Goal: Task Accomplishment & Management: Complete application form

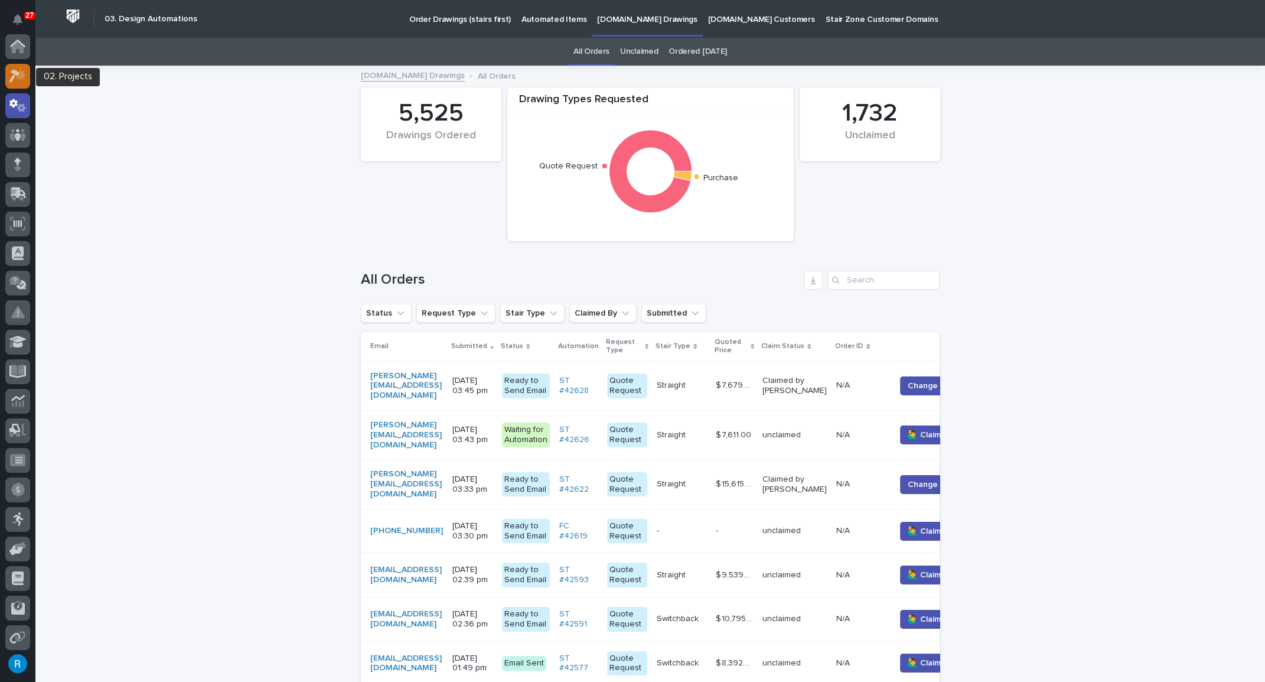
click at [11, 74] on icon at bounding box center [17, 76] width 17 height 14
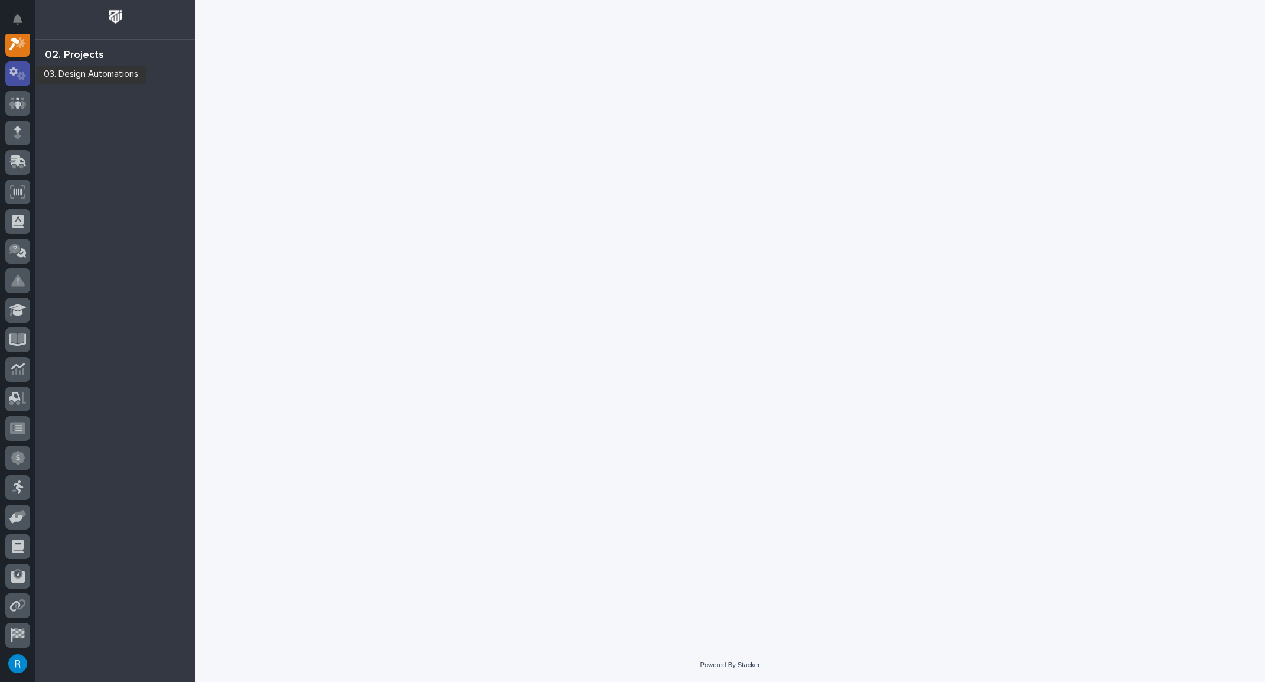
scroll to position [29, 0]
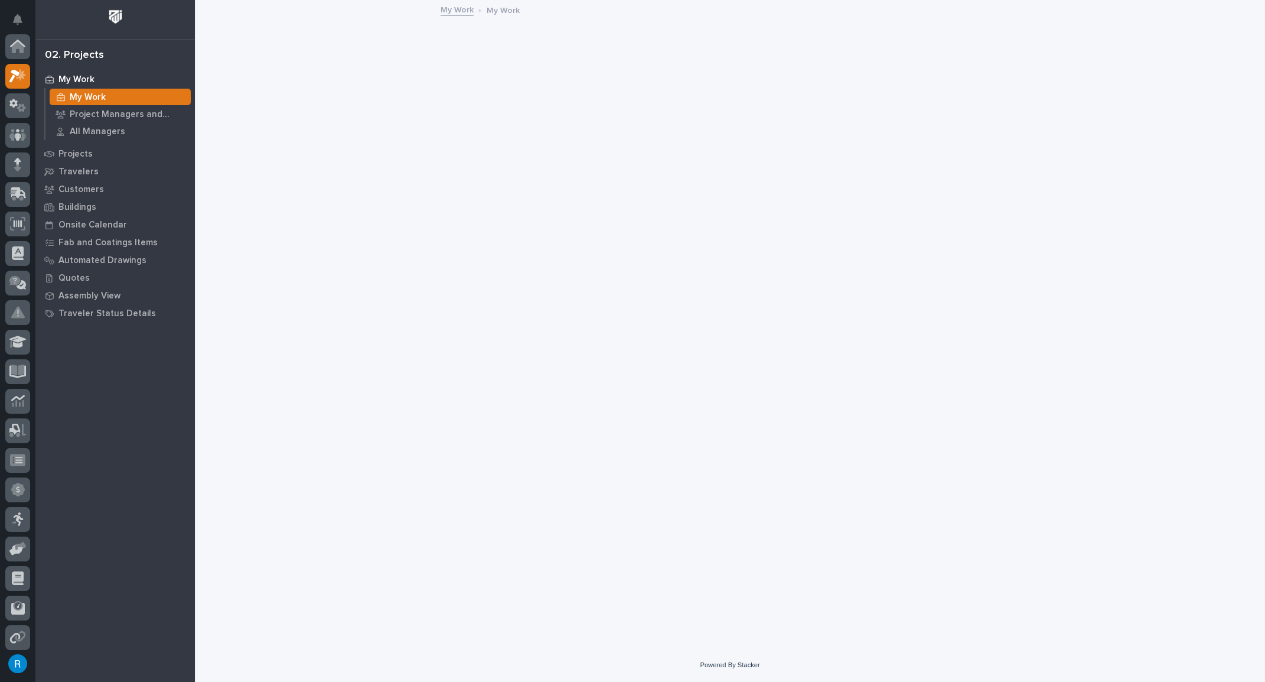
scroll to position [29, 0]
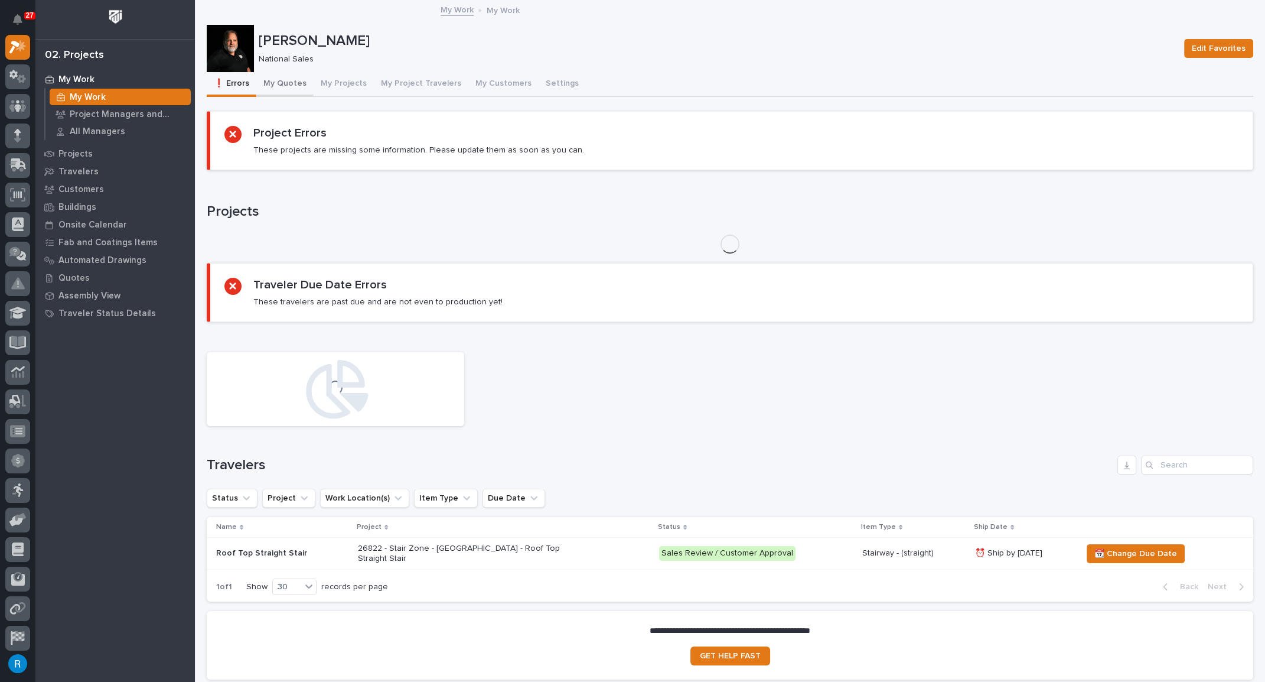
click at [291, 84] on button "My Quotes" at bounding box center [284, 84] width 57 height 25
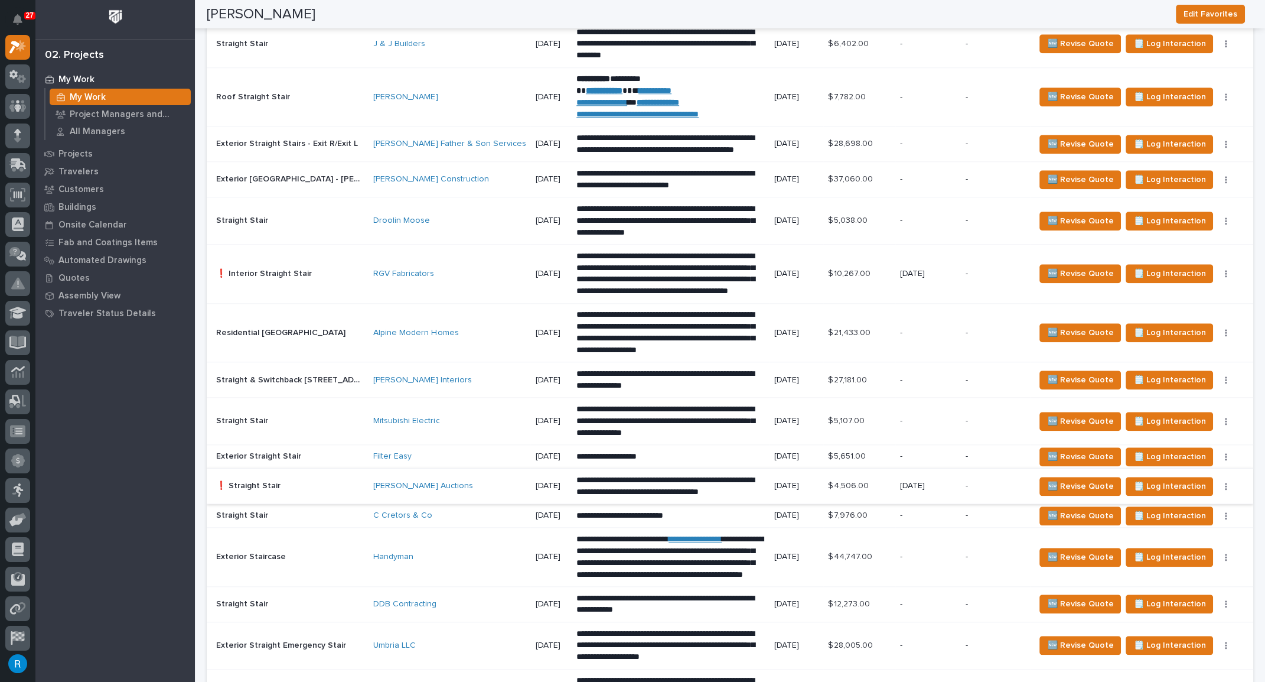
scroll to position [2044, 0]
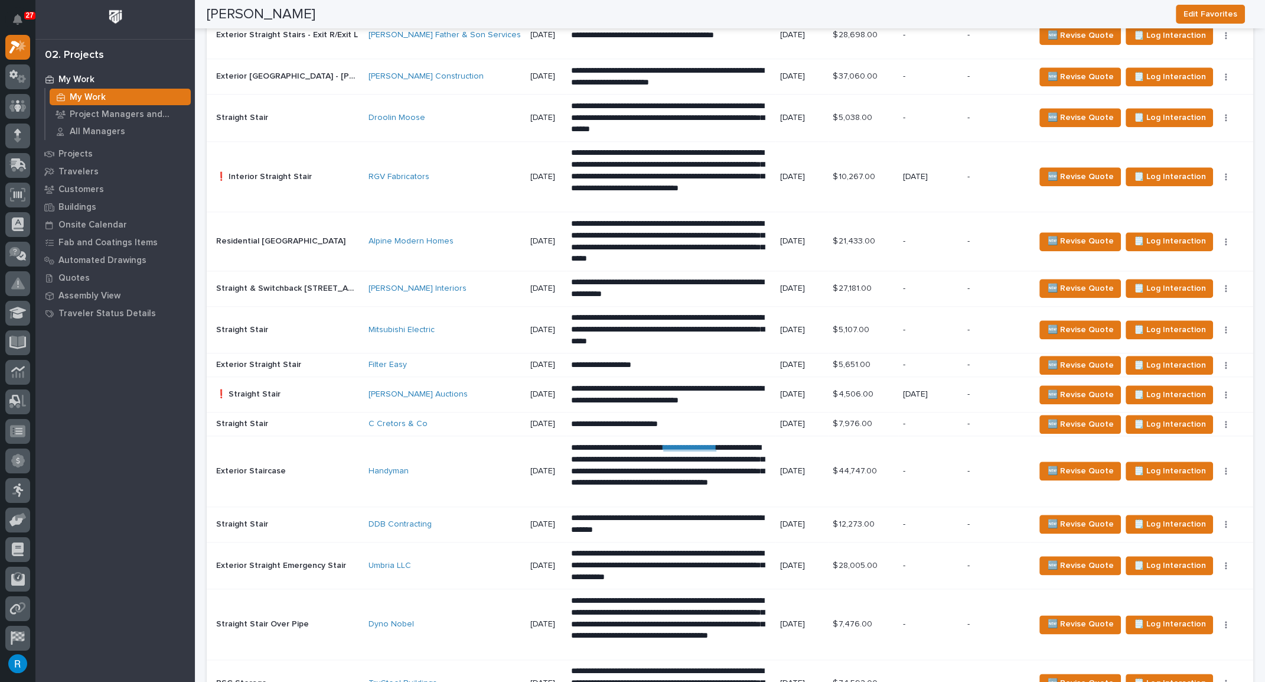
click at [458, 390] on div "Rago Auctions" at bounding box center [445, 394] width 152 height 19
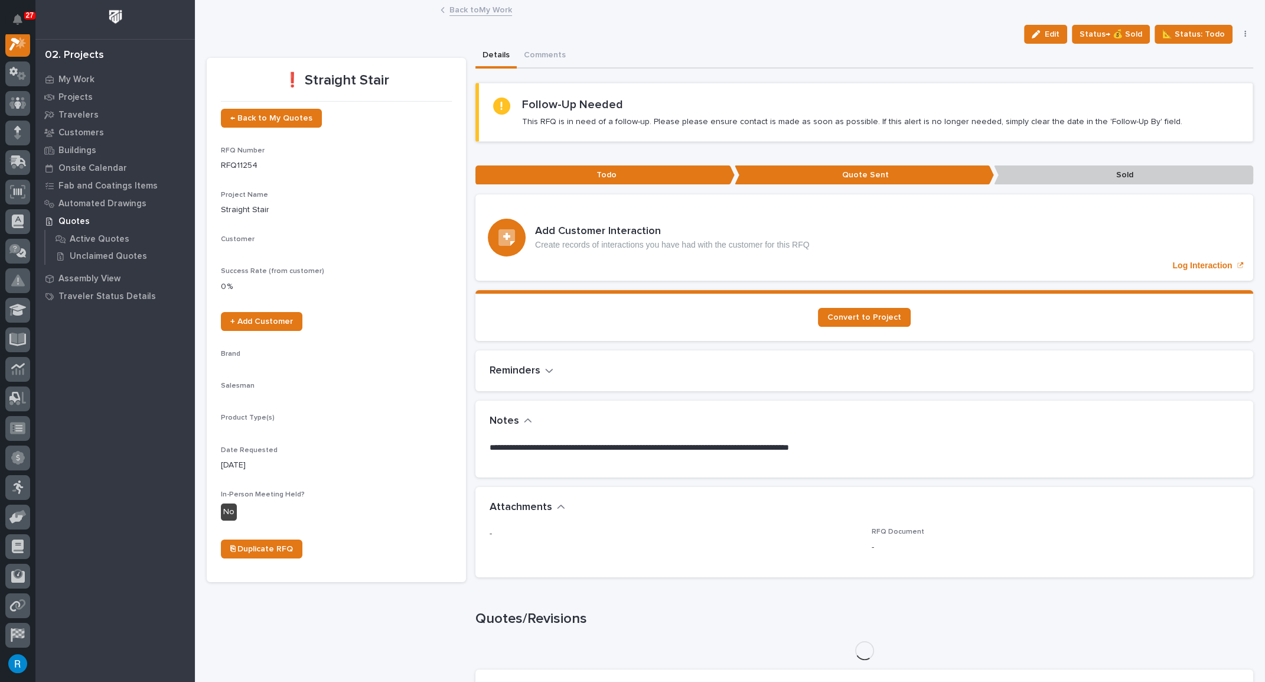
scroll to position [29, 0]
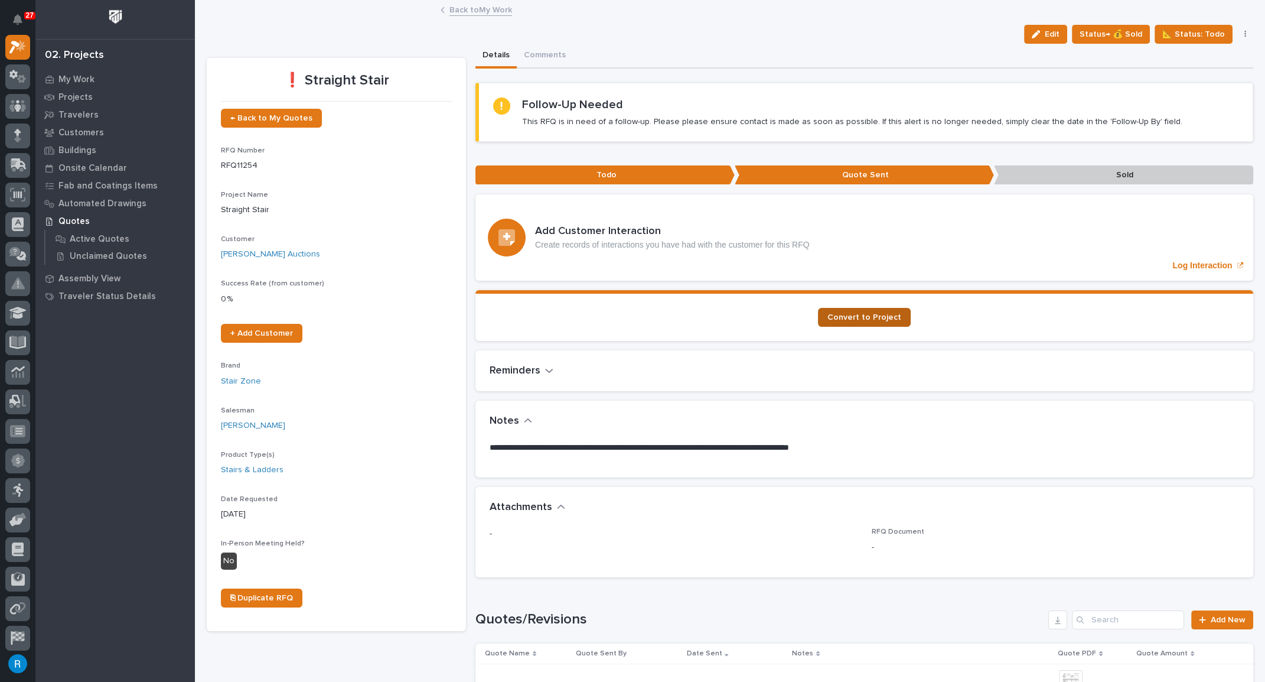
click at [858, 320] on link "Convert to Project" at bounding box center [864, 317] width 93 height 19
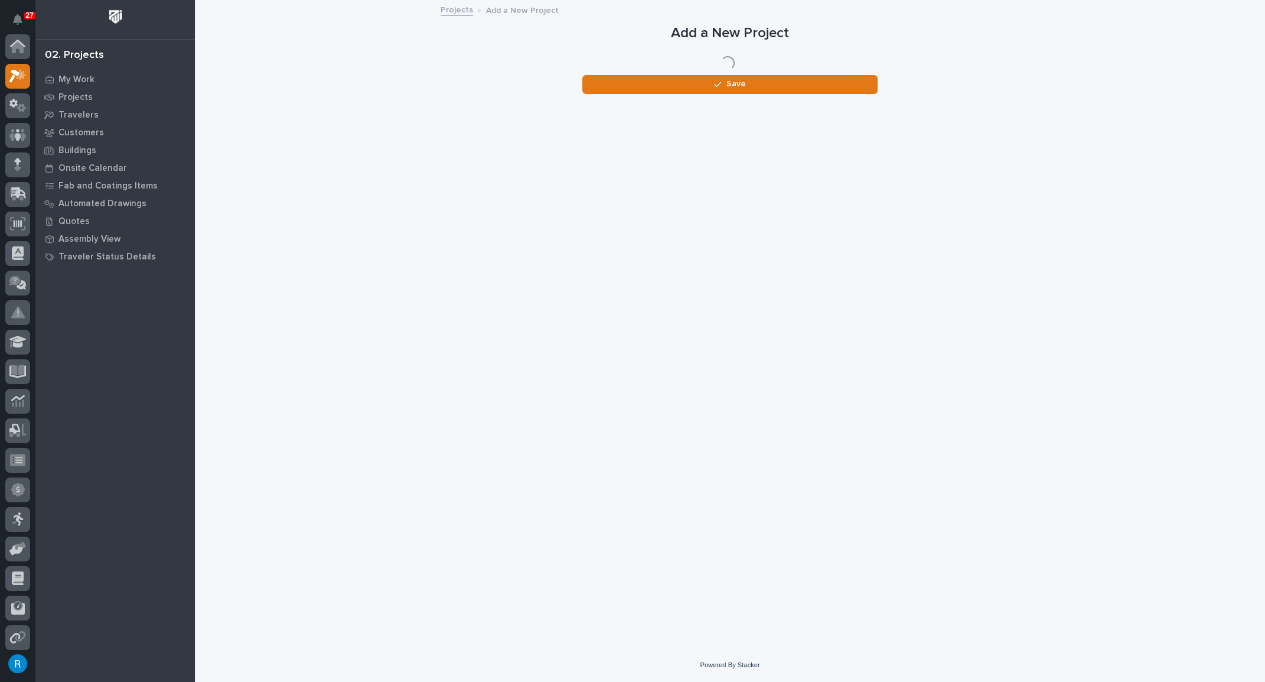
scroll to position [29, 0]
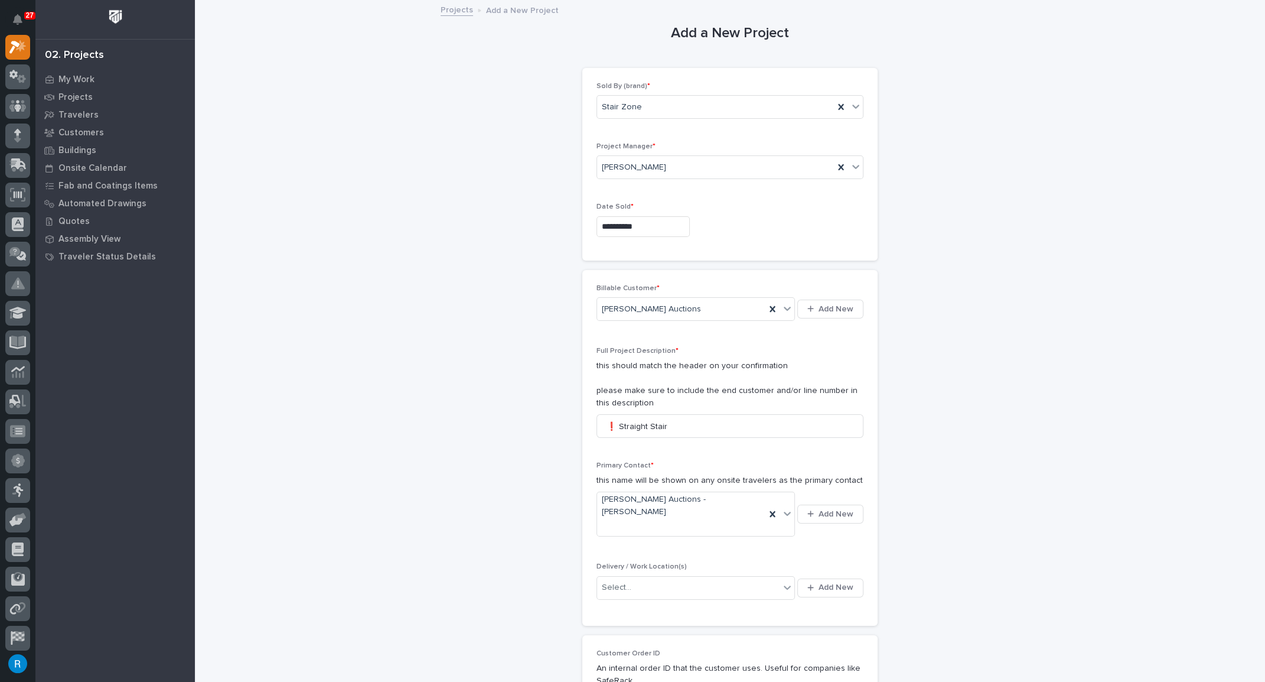
click at [647, 360] on p "this should match the header on your confirmation please make sure to include t…" at bounding box center [730, 384] width 267 height 49
click at [675, 423] on input "❗ Straight Stair" at bounding box center [730, 426] width 267 height 24
drag, startPoint x: 673, startPoint y: 425, endPoint x: 533, endPoint y: 429, distance: 139.5
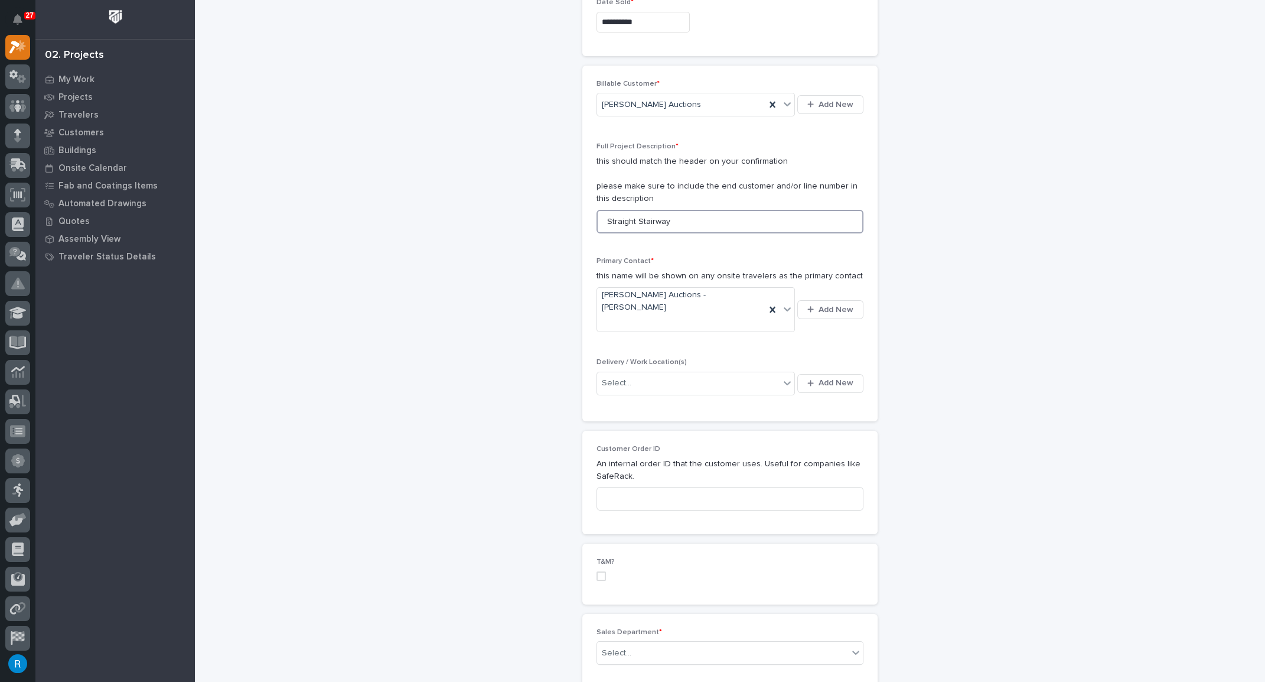
scroll to position [214, 0]
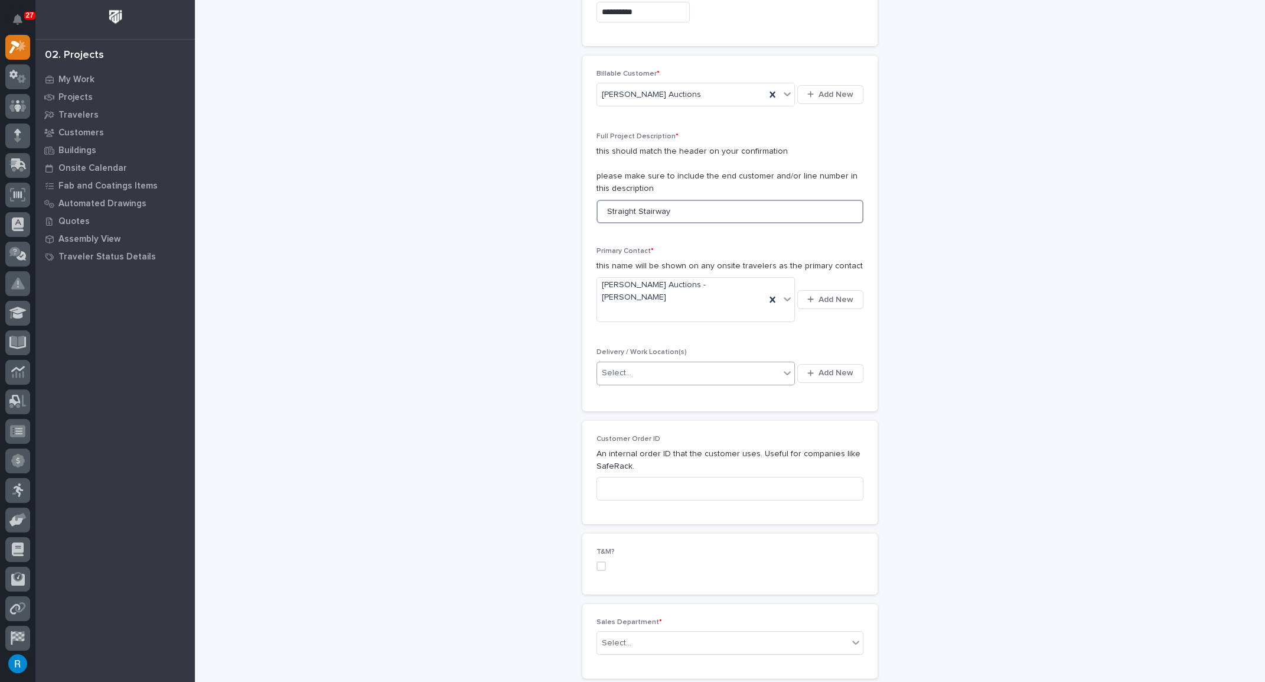
type input "Straight Stairway"
click at [688, 363] on div "Select..." at bounding box center [688, 372] width 183 height 19
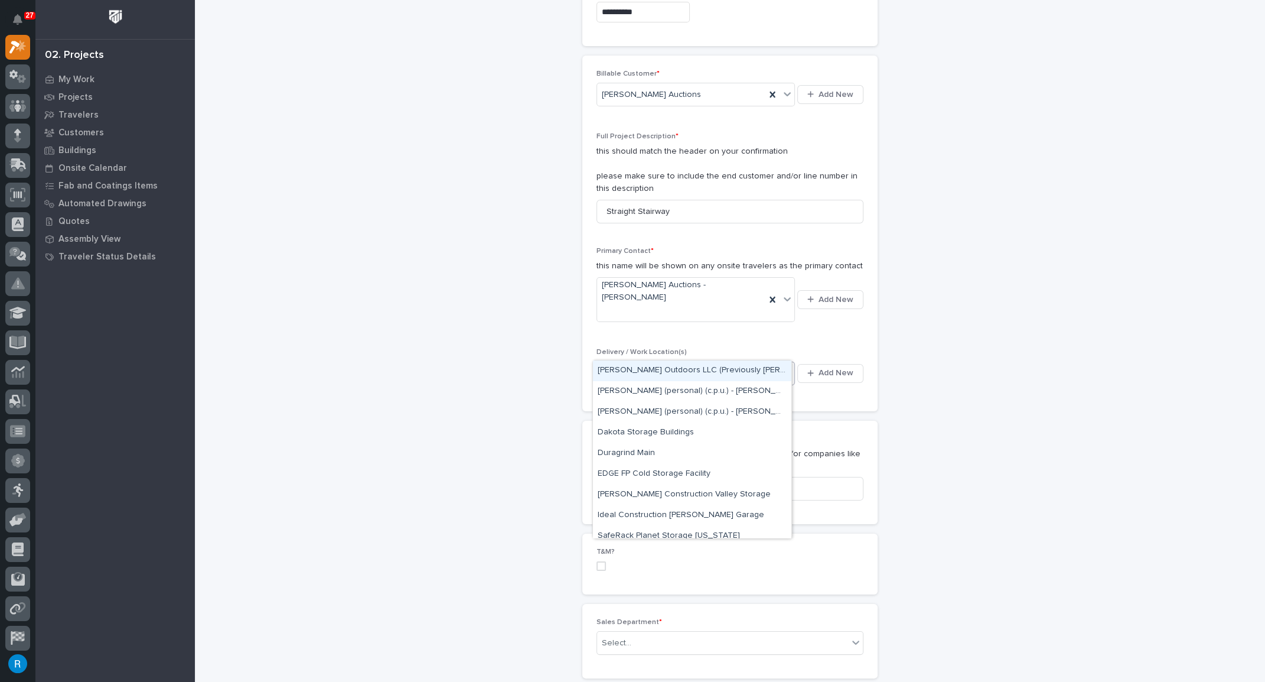
type input "****"
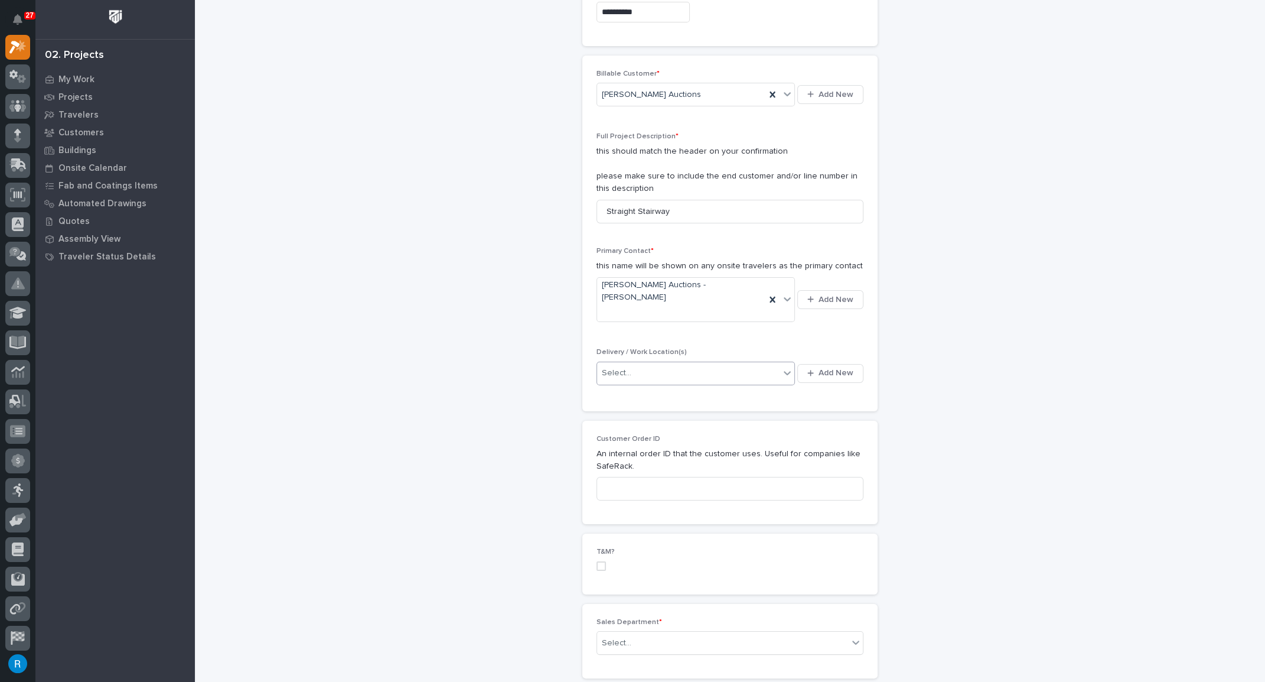
click at [620, 363] on div "Select..." at bounding box center [688, 372] width 183 height 19
drag, startPoint x: 639, startPoint y: 345, endPoint x: 583, endPoint y: 347, distance: 55.6
click at [587, 347] on div "Billable Customer * Rago Auctions Add New Full Project Description * this shoul…" at bounding box center [729, 234] width 295 height 356
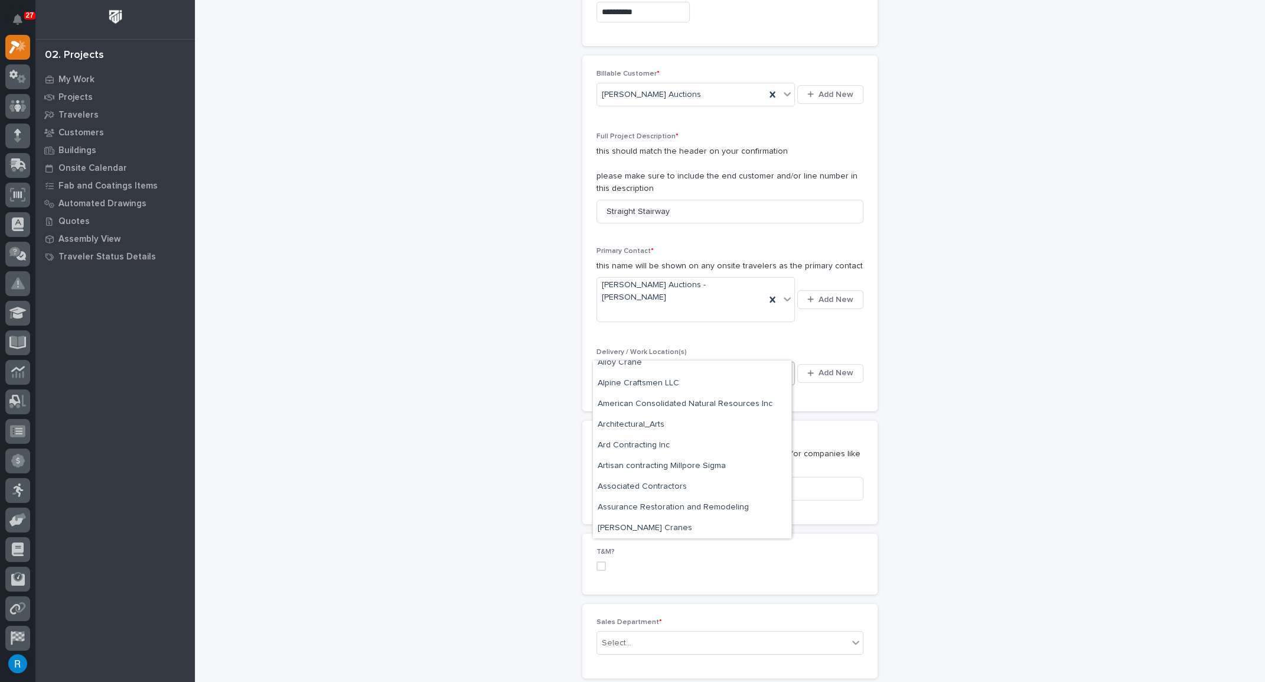
scroll to position [132, 0]
type input "*"
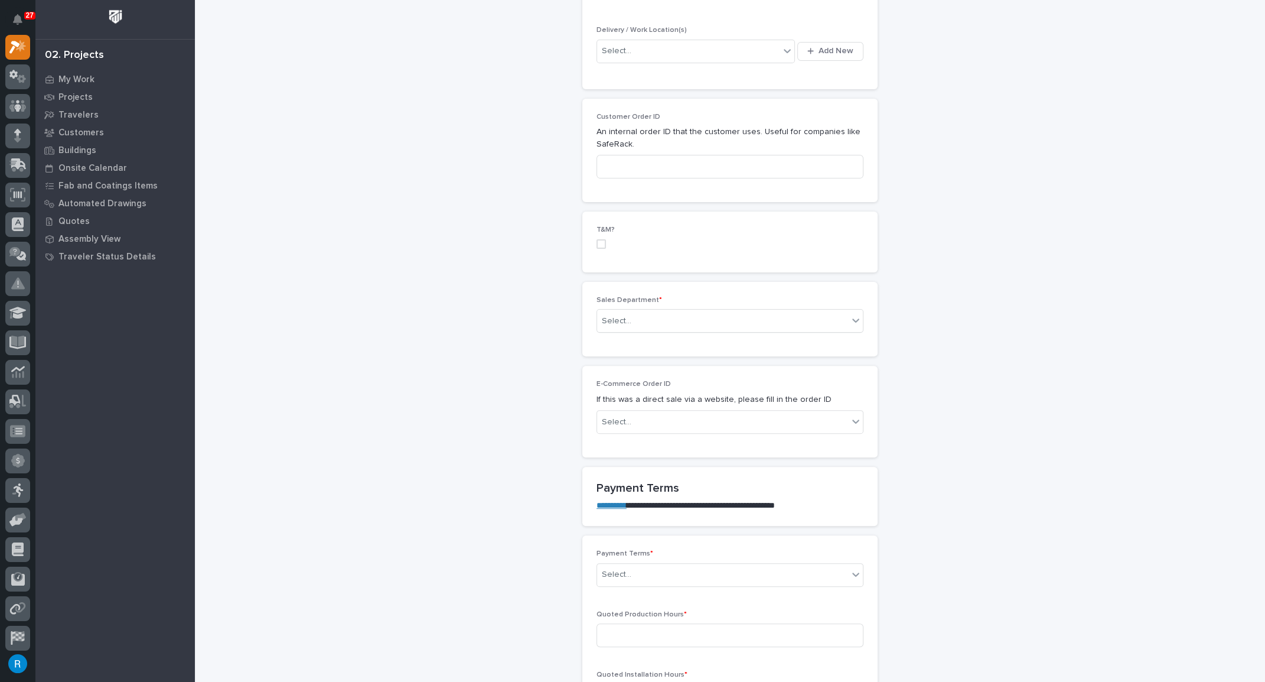
scroll to position [537, 0]
click at [670, 311] on div "Select..." at bounding box center [722, 320] width 251 height 19
click at [621, 317] on span "National Sales" at bounding box center [628, 317] width 60 height 13
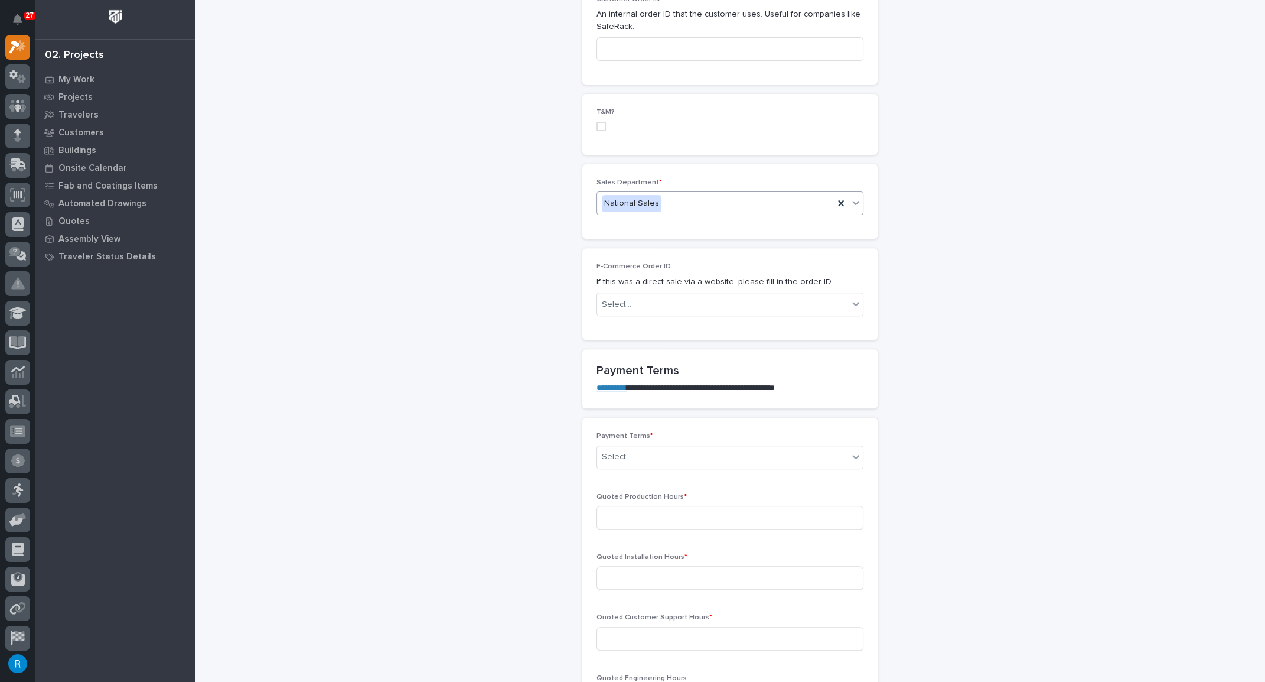
scroll to position [698, 0]
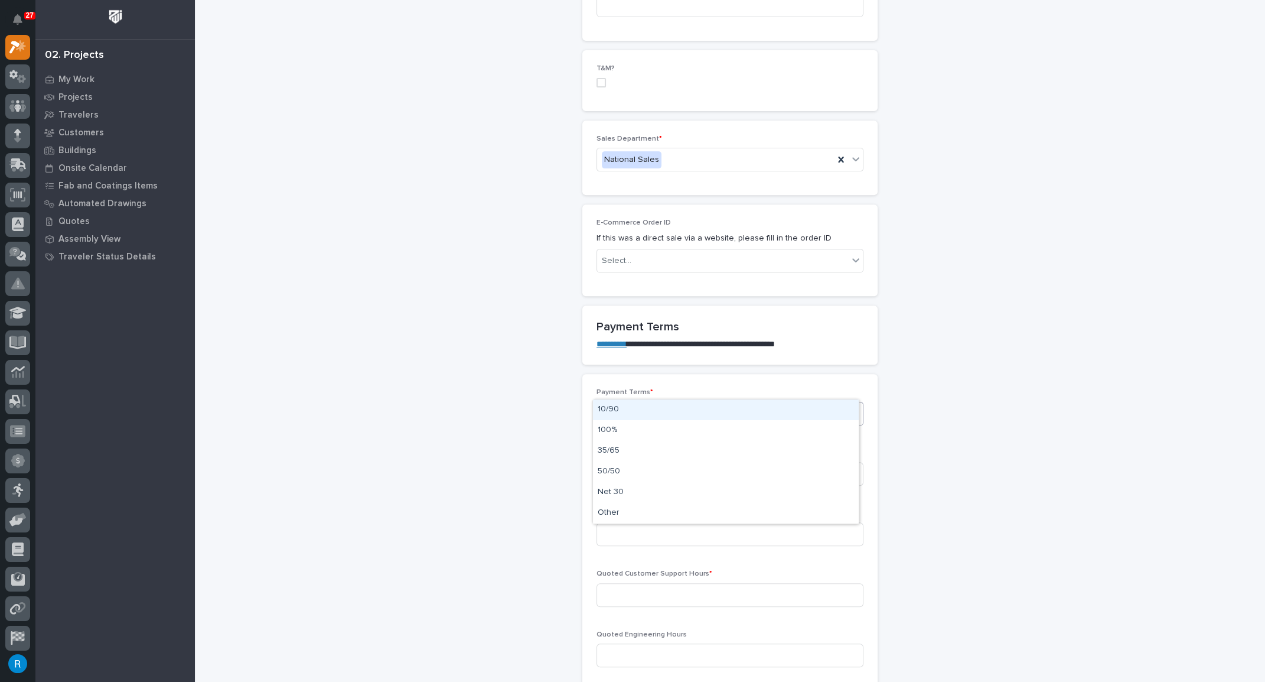
click at [637, 403] on div "Select..." at bounding box center [722, 412] width 251 height 19
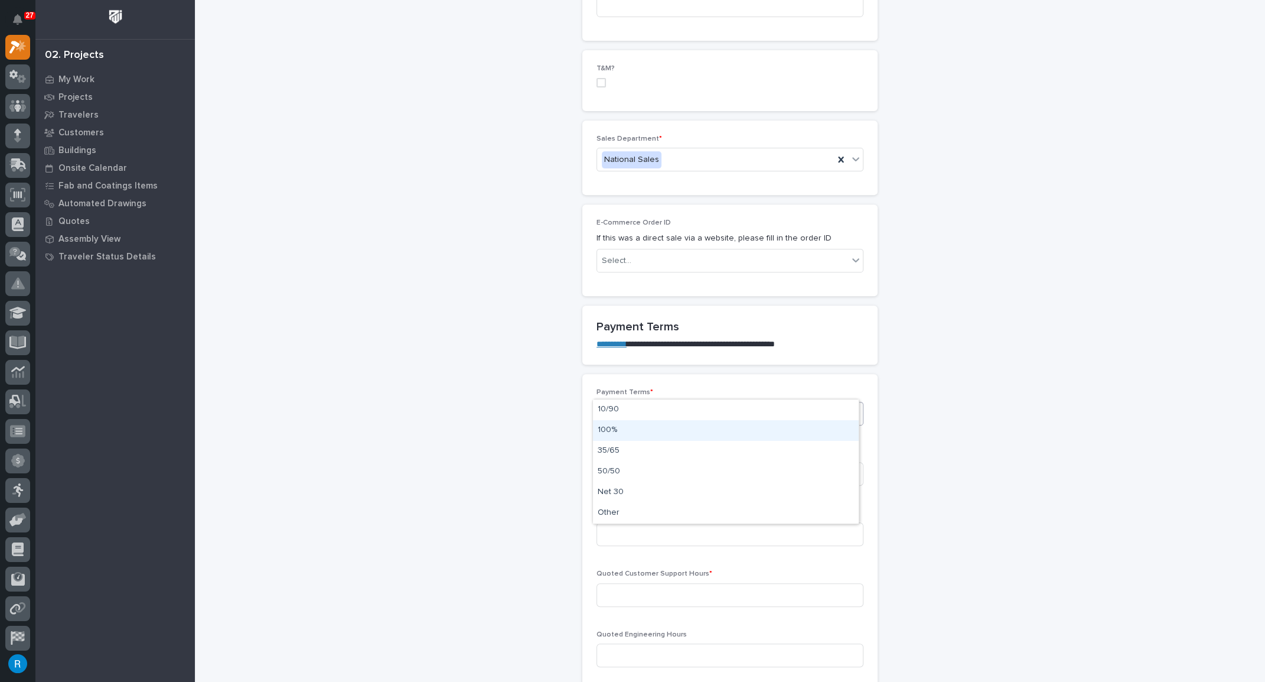
click at [604, 429] on div "100%" at bounding box center [726, 430] width 266 height 21
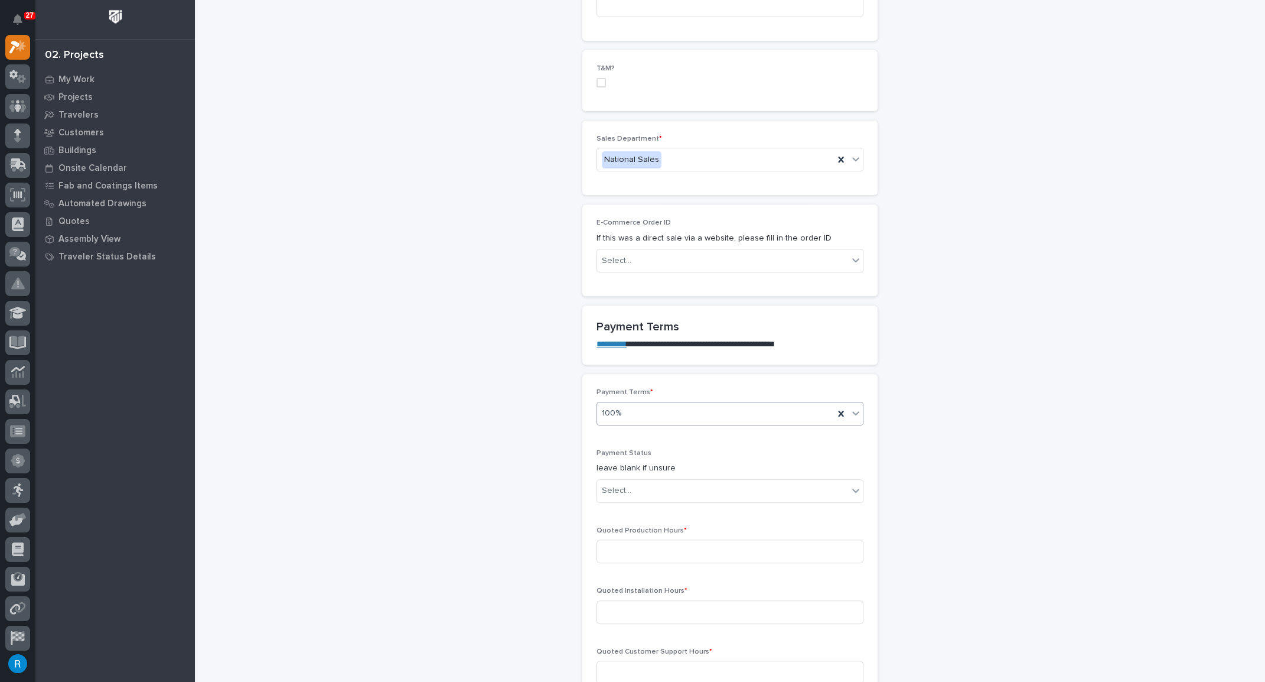
scroll to position [736, 0]
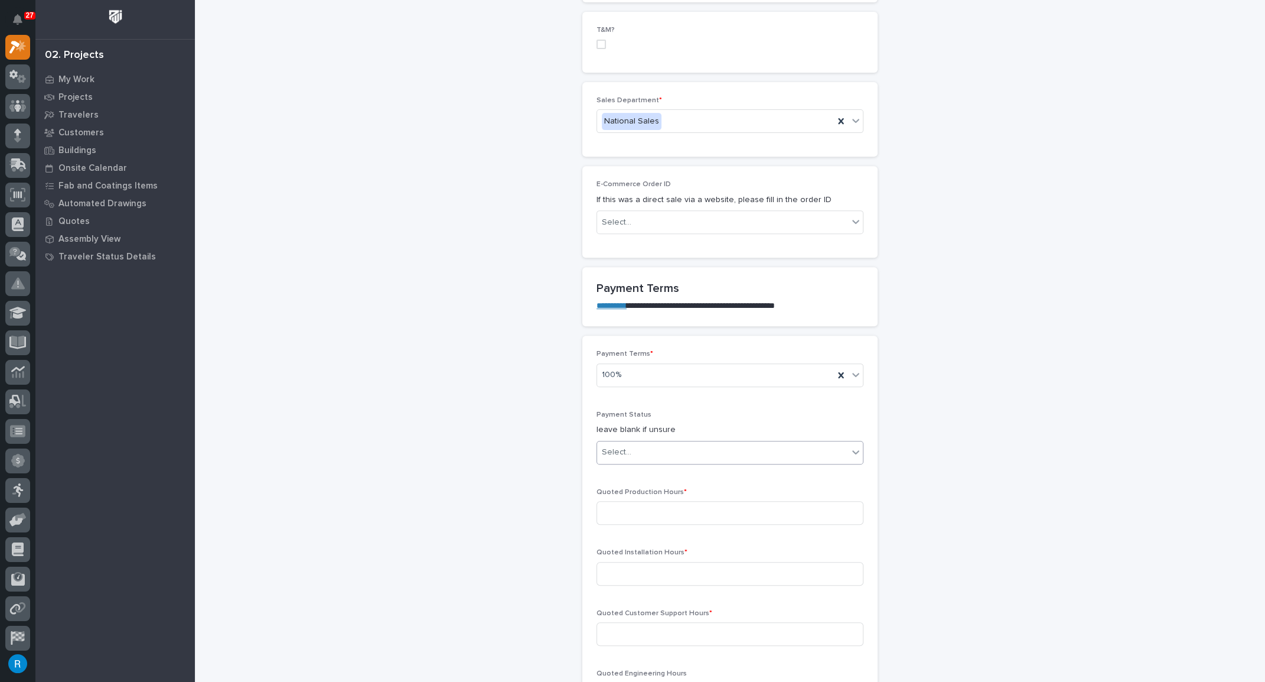
click at [689, 442] on div "Select..." at bounding box center [722, 451] width 251 height 19
click at [987, 420] on div "**********" at bounding box center [730, 551] width 1047 height 2573
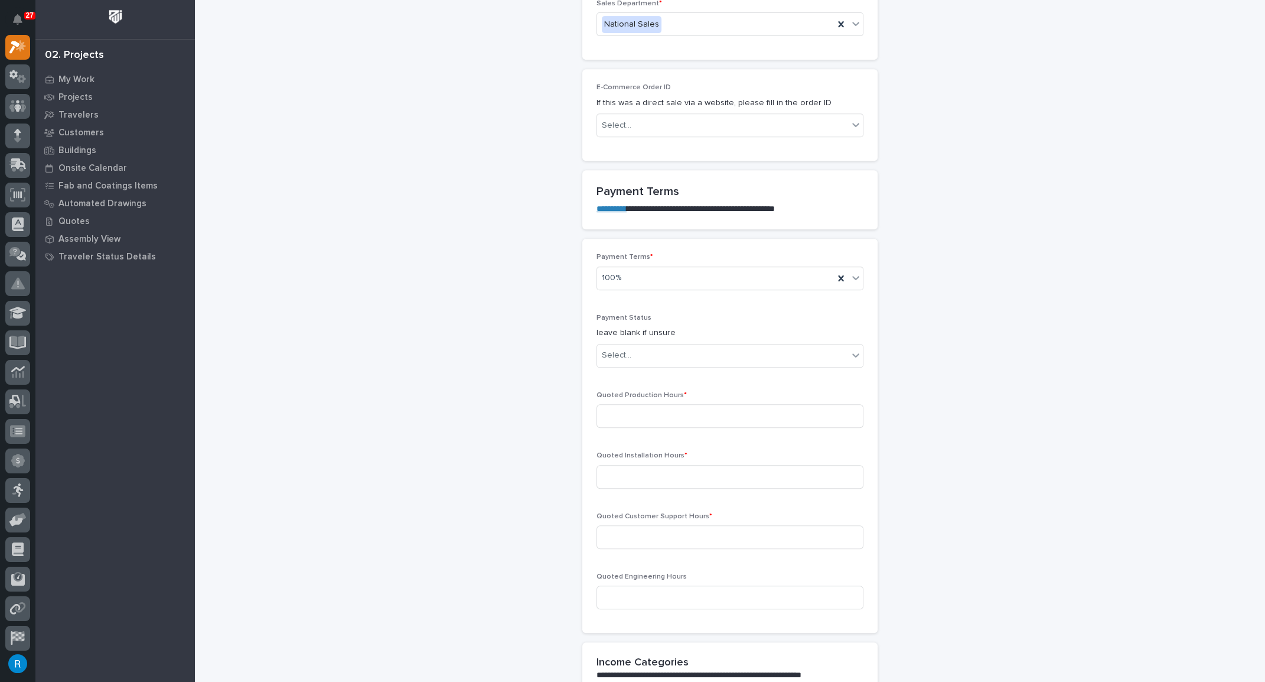
scroll to position [844, 0]
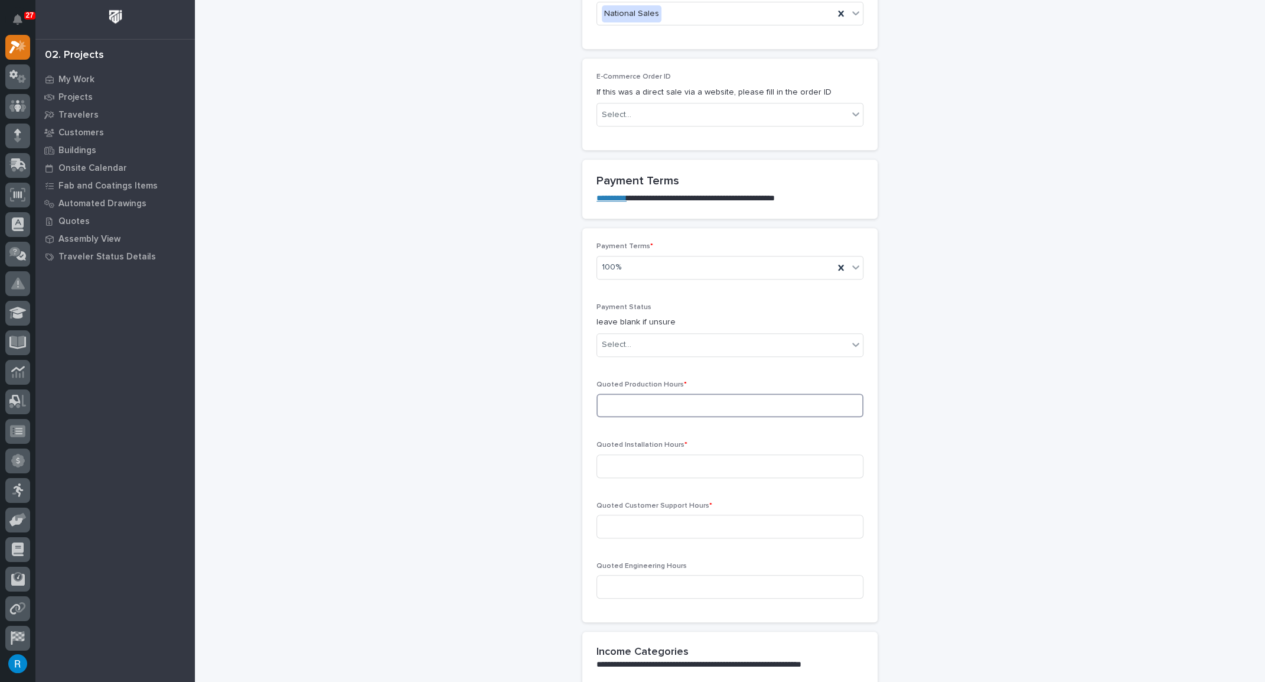
click at [605, 393] on input at bounding box center [730, 405] width 267 height 24
click at [620, 393] on input at bounding box center [730, 405] width 267 height 24
type input "28"
click at [652, 454] on input at bounding box center [730, 466] width 267 height 24
type input "0"
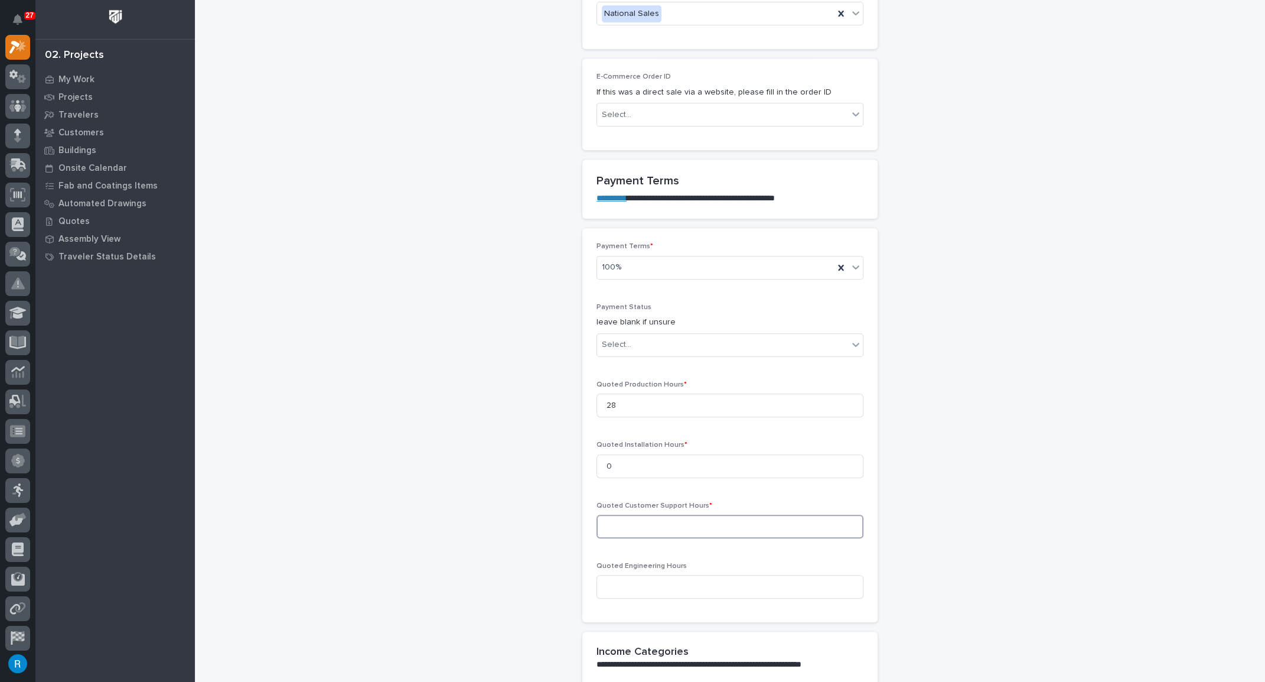
click at [613, 515] on input at bounding box center [730, 527] width 267 height 24
type input "0"
click at [613, 575] on input at bounding box center [730, 587] width 267 height 24
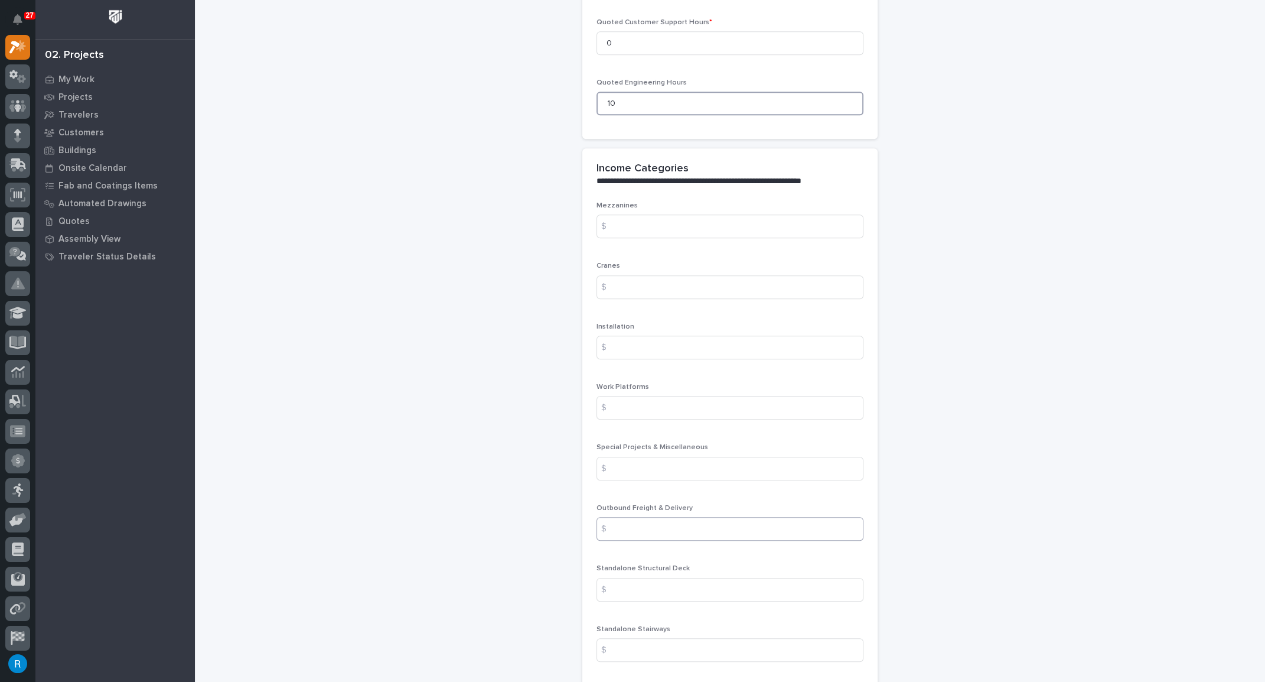
scroll to position [1380, 0]
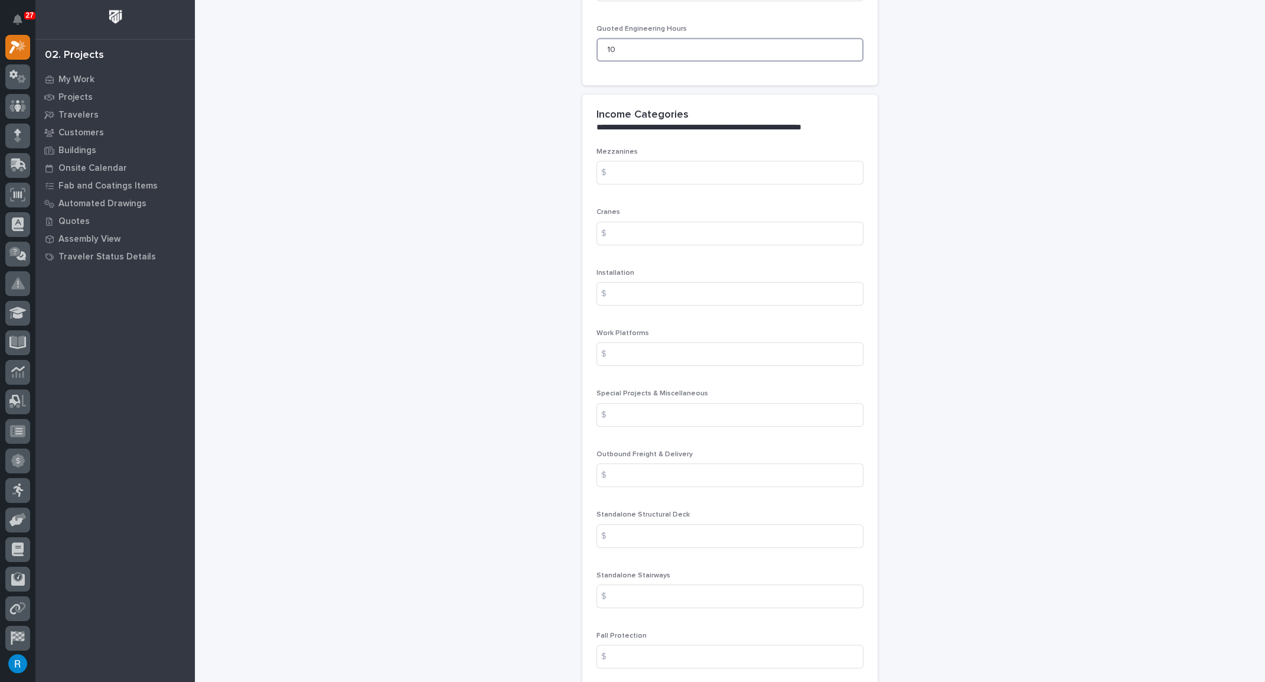
type input "10"
click at [612, 584] on div "$" at bounding box center [609, 596] width 24 height 24
click at [642, 584] on input at bounding box center [730, 596] width 267 height 24
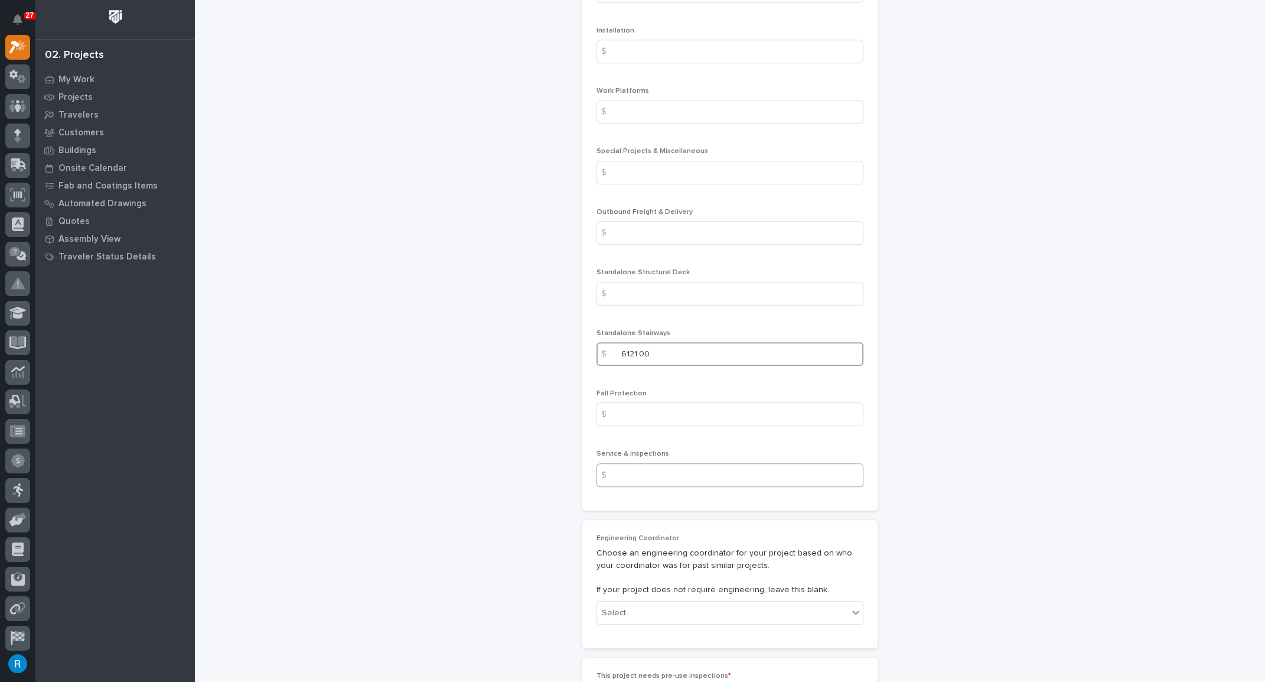
scroll to position [1703, 0]
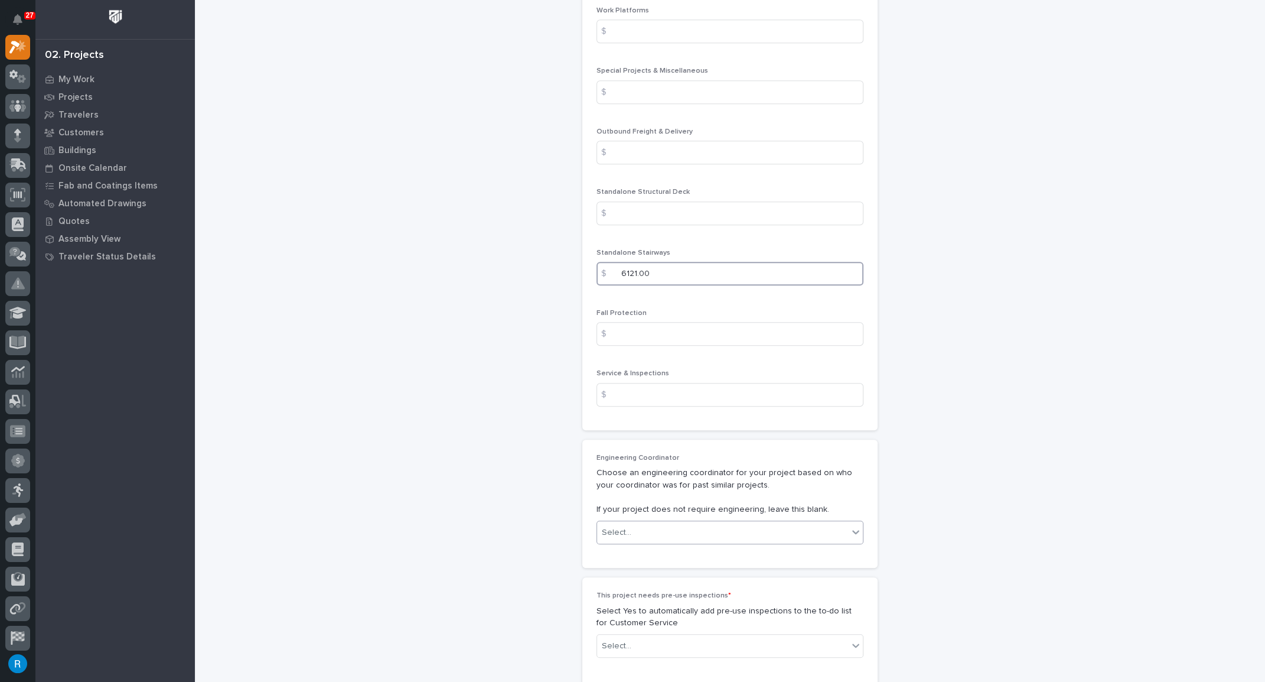
type input "6121.00"
click at [715, 523] on div "Select..." at bounding box center [722, 532] width 251 height 19
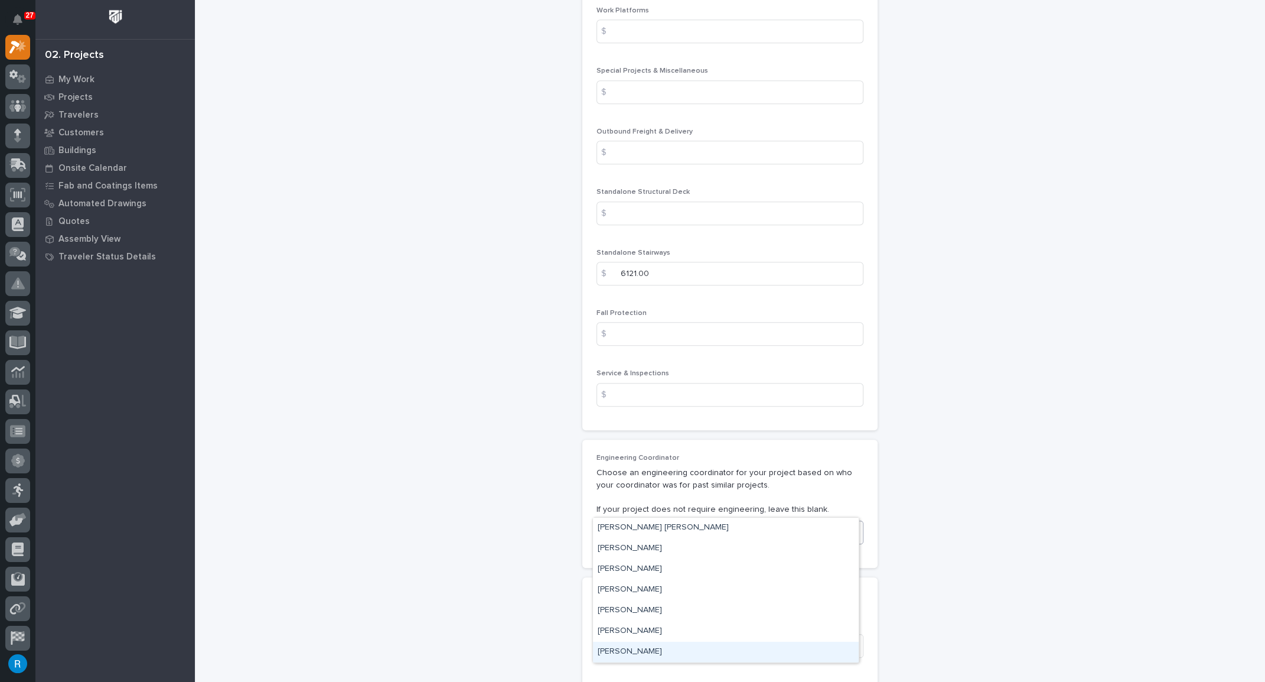
click at [620, 650] on div "[PERSON_NAME]" at bounding box center [726, 652] width 266 height 21
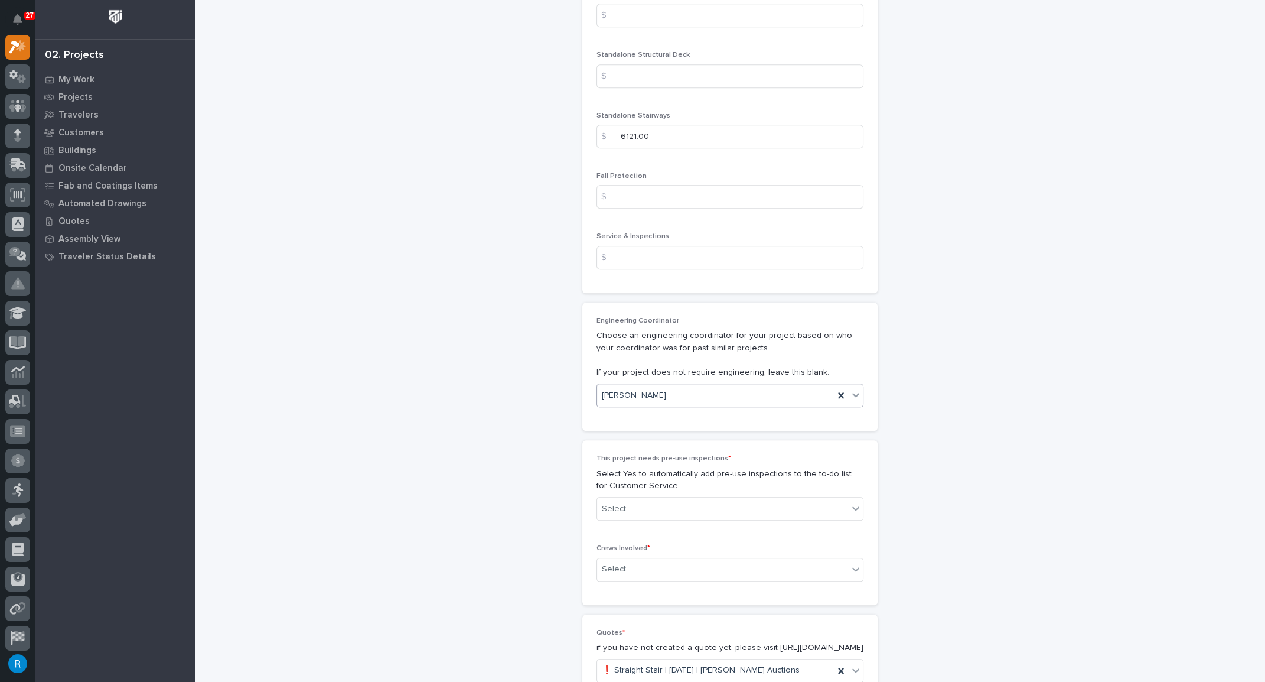
scroll to position [1864, 0]
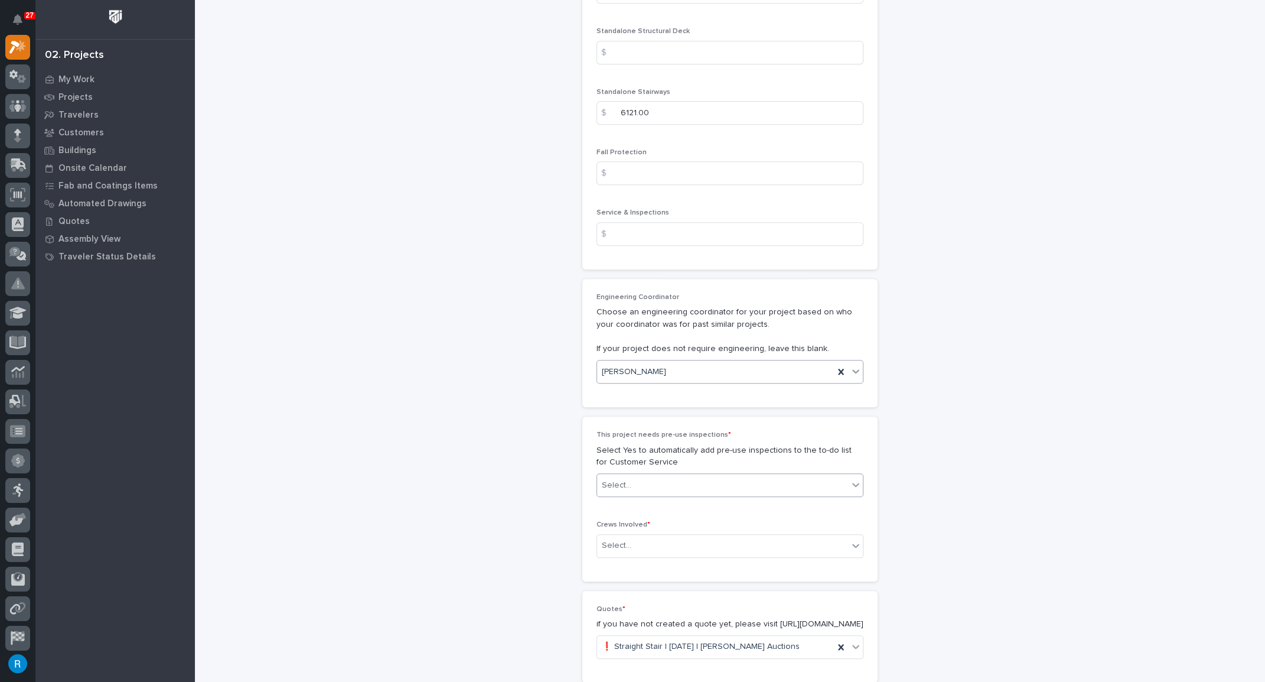
click at [646, 476] on div "Select..." at bounding box center [722, 485] width 251 height 19
click at [605, 501] on div "No" at bounding box center [726, 500] width 266 height 21
click at [631, 536] on div "Select..." at bounding box center [722, 545] width 251 height 19
click at [608, 535] on div "Production" at bounding box center [726, 539] width 266 height 21
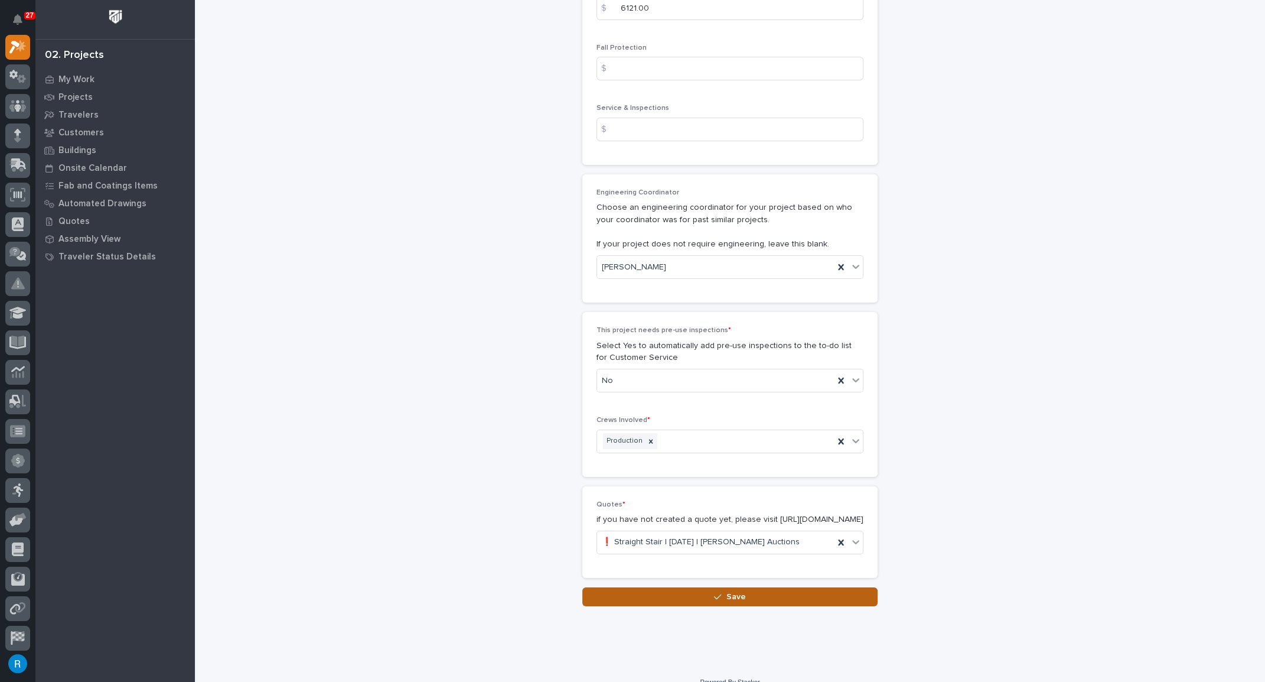
click at [730, 591] on span "Save" at bounding box center [736, 596] width 19 height 11
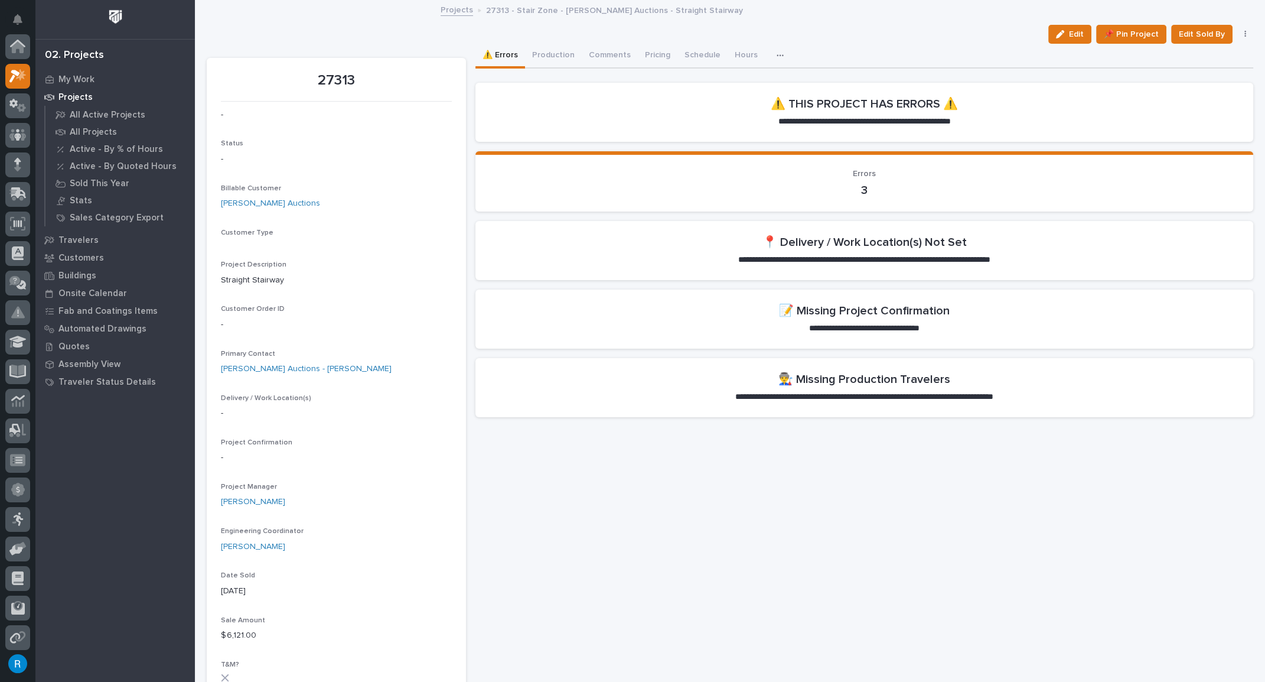
scroll to position [29, 0]
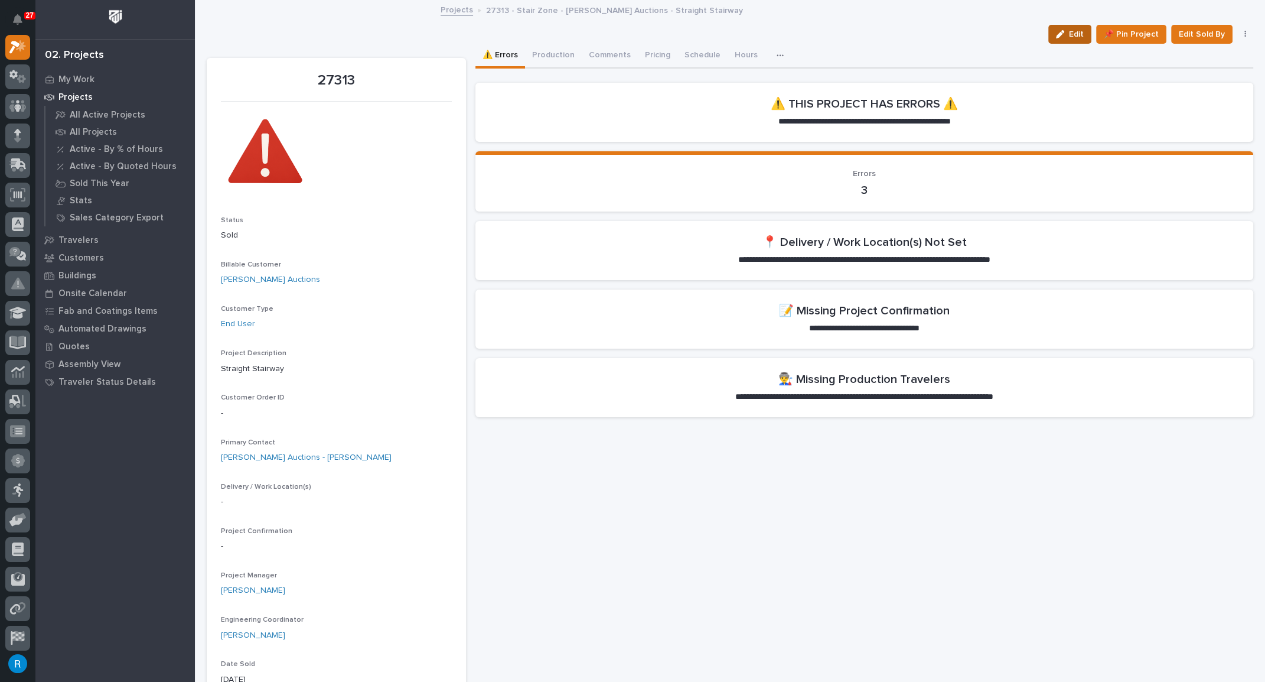
click at [1069, 37] on span "Edit" at bounding box center [1076, 34] width 15 height 11
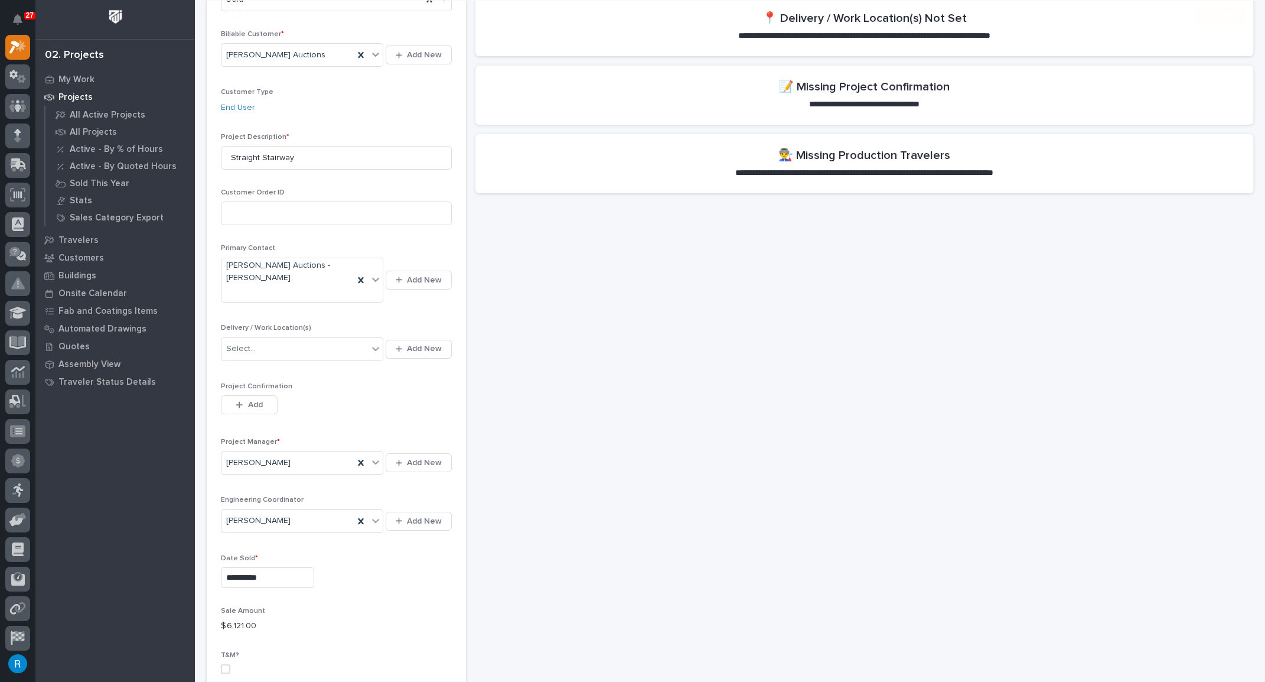
scroll to position [268, 0]
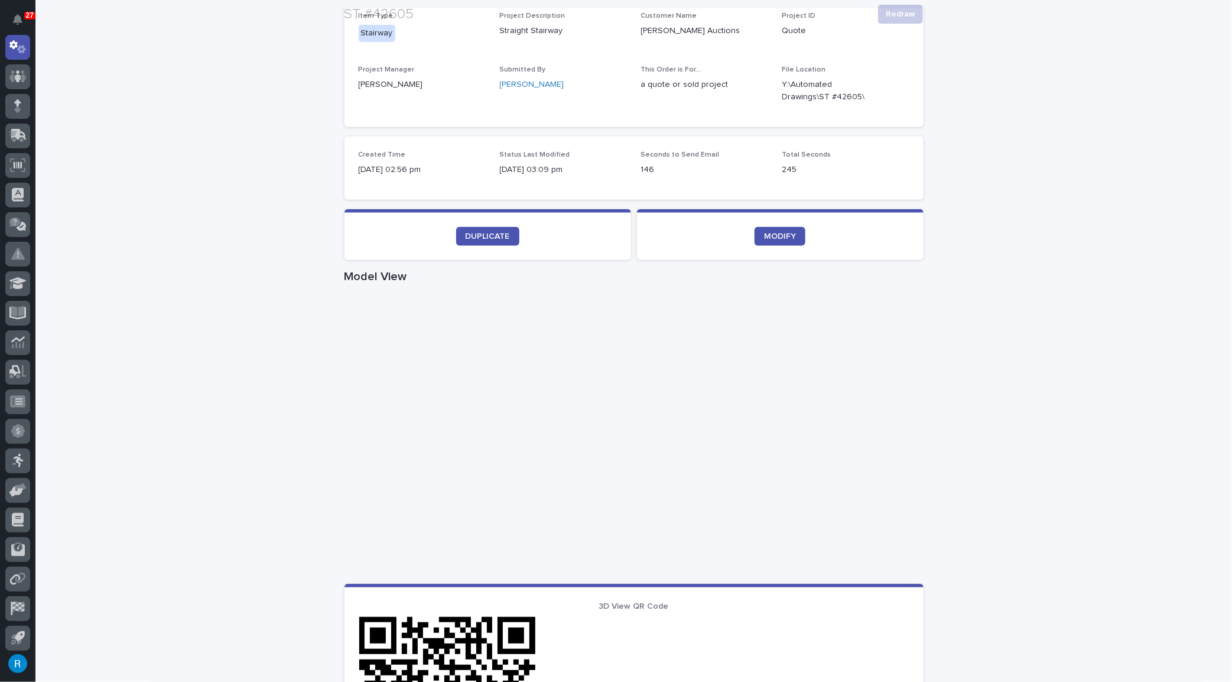
scroll to position [268, 0]
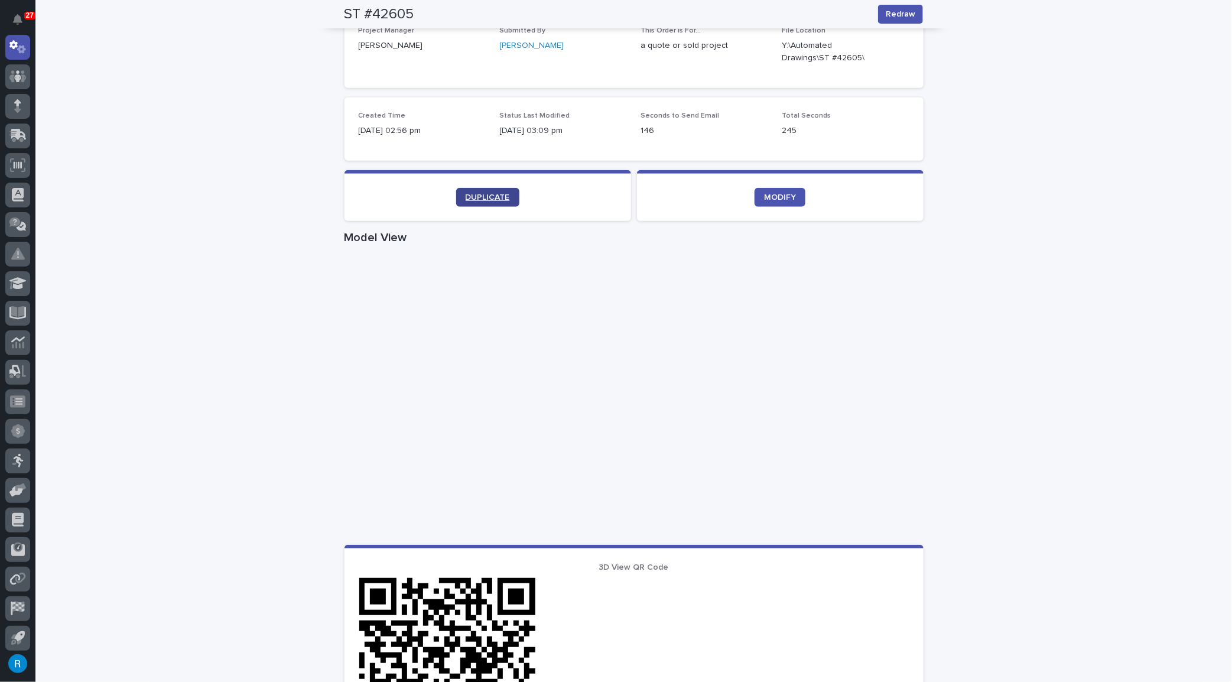
click at [480, 195] on span "DUPLICATE" at bounding box center [487, 197] width 44 height 8
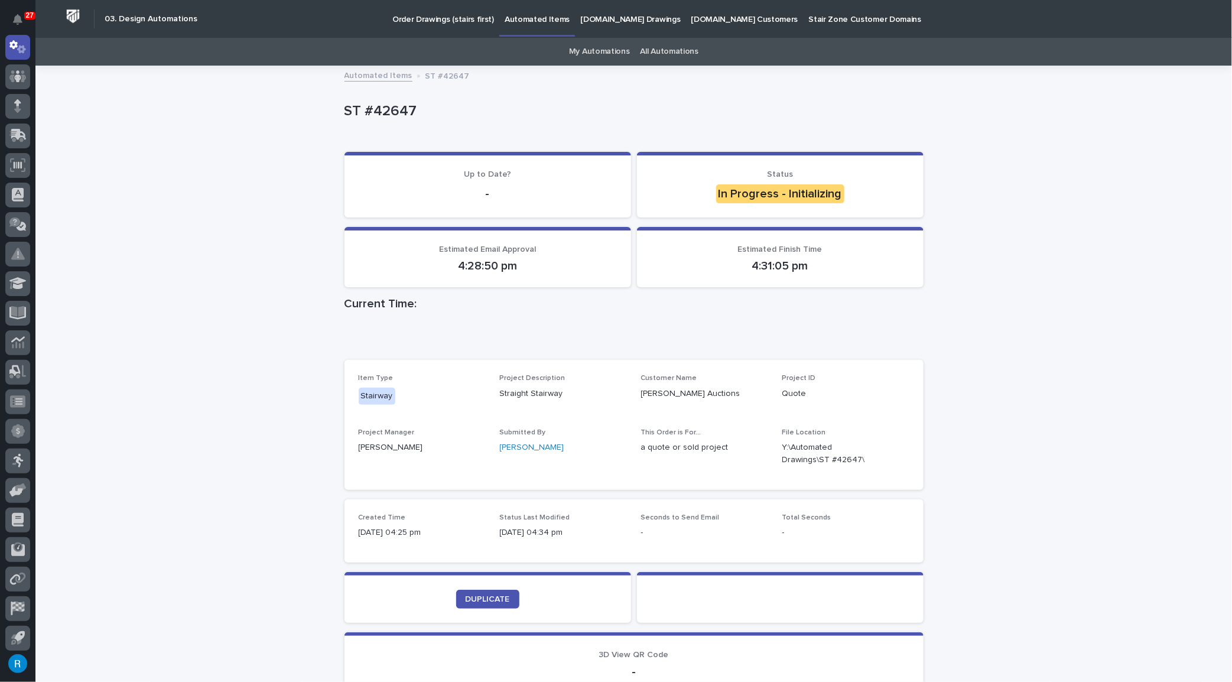
click at [295, 115] on div "Loading... Saving… Loading... Saving… ST #42647 ST #42647 Sorry, there was an e…" at bounding box center [633, 414] width 1196 height 695
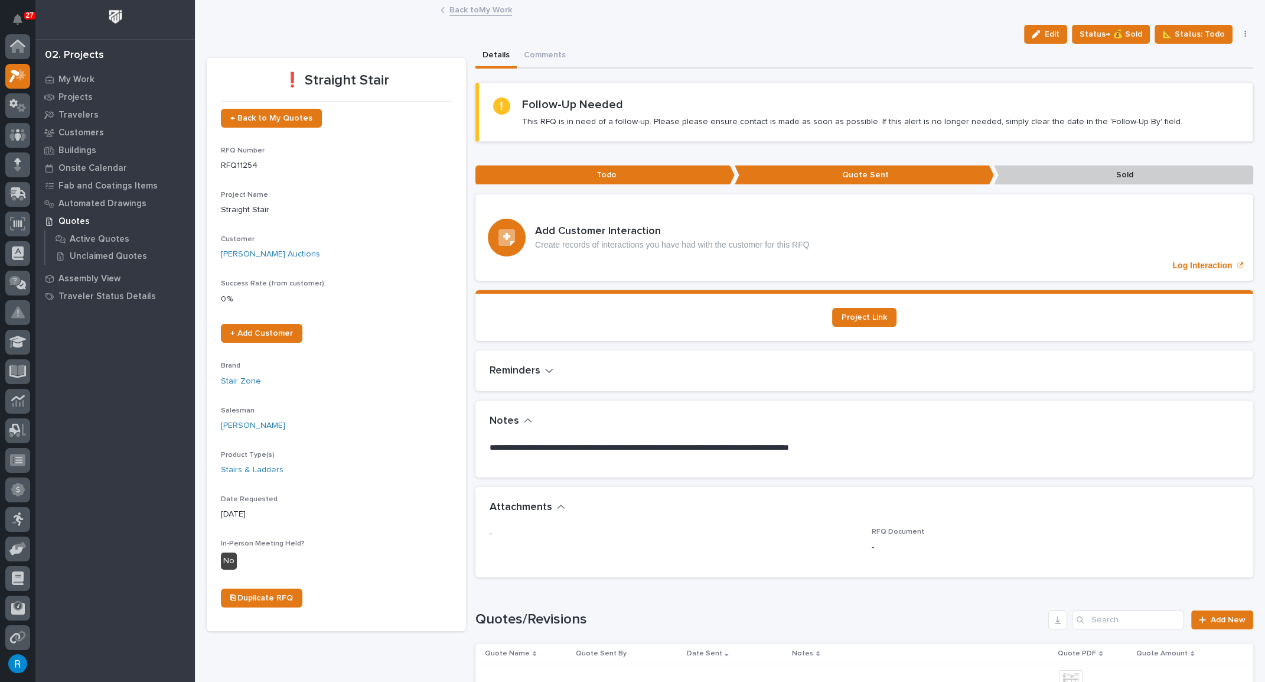
scroll to position [29, 0]
